Goal: Task Accomplishment & Management: Manage account settings

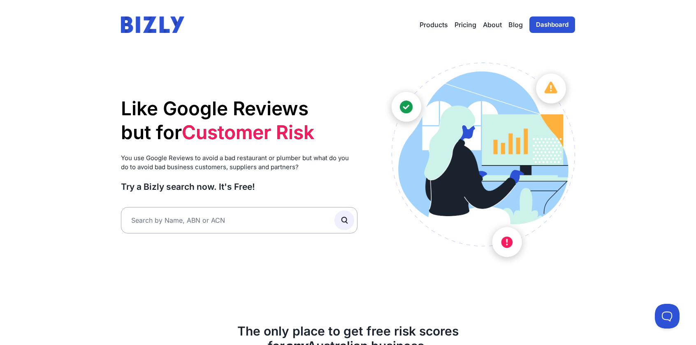
click at [559, 24] on link "Dashboard" at bounding box center [552, 24] width 46 height 16
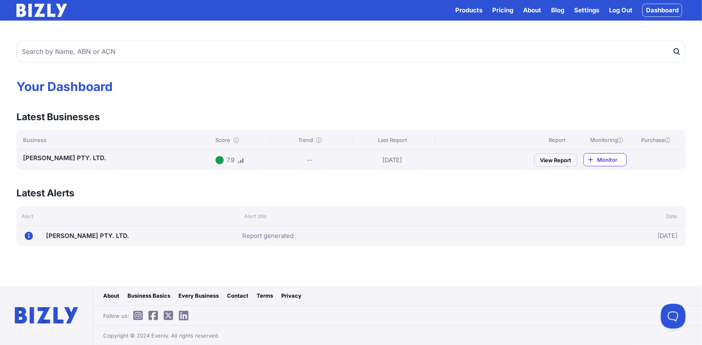
click at [588, 10] on link "Settings" at bounding box center [586, 10] width 25 height 10
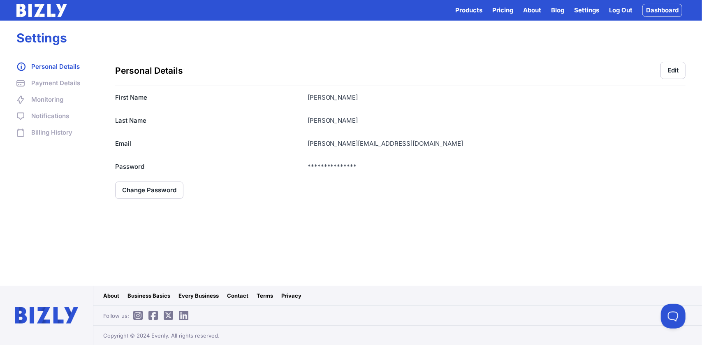
click at [44, 116] on link "Notifications" at bounding box center [57, 116] width 82 height 10
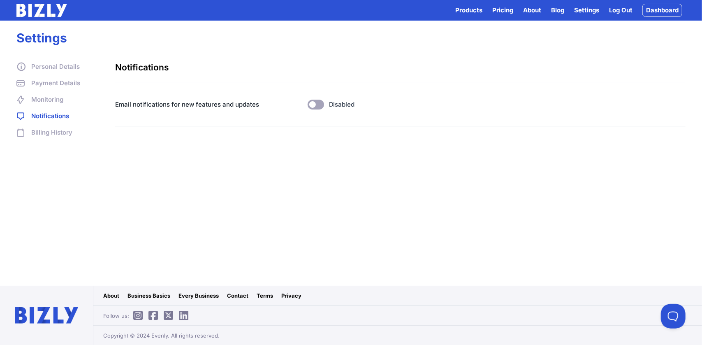
click at [63, 65] on link "Personal Details" at bounding box center [57, 67] width 82 height 10
